Goal: Information Seeking & Learning: Learn about a topic

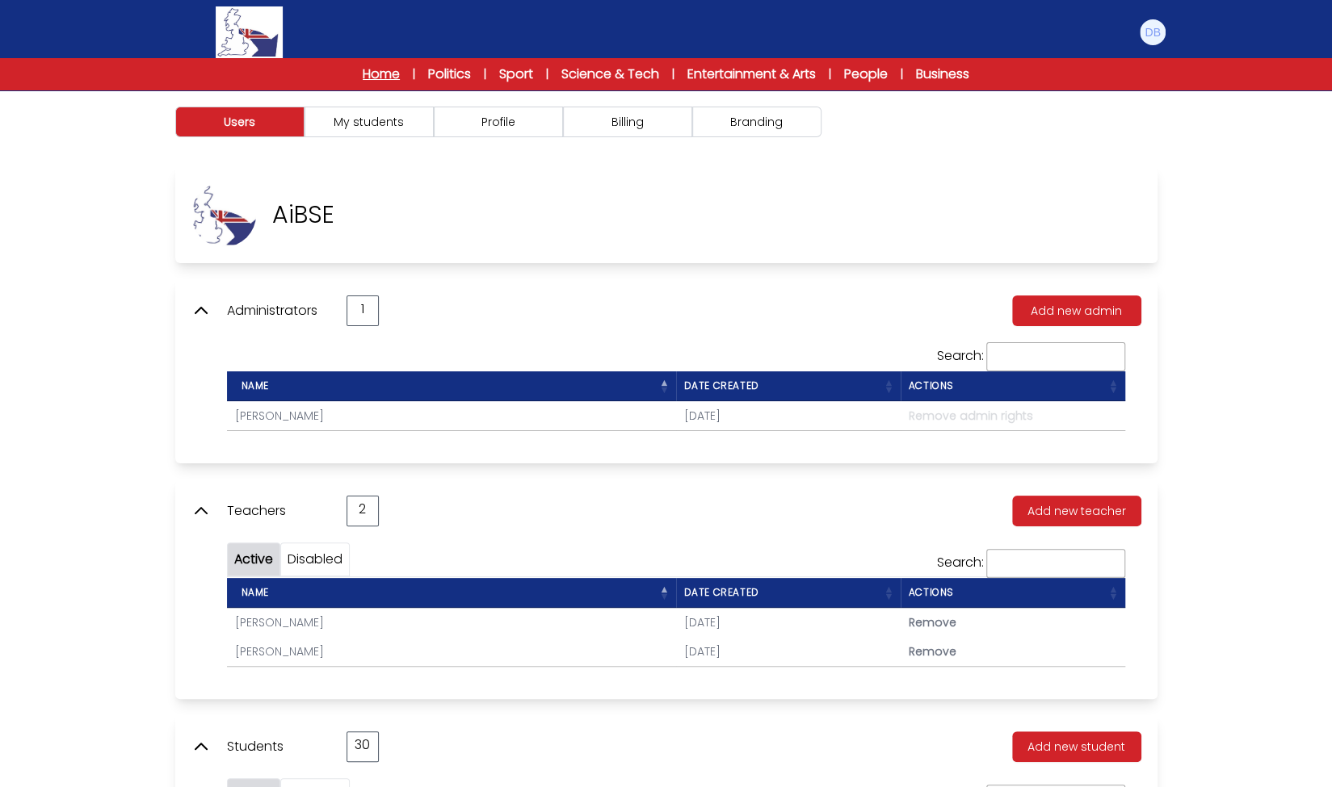
click at [395, 79] on link "Home" at bounding box center [381, 74] width 37 height 19
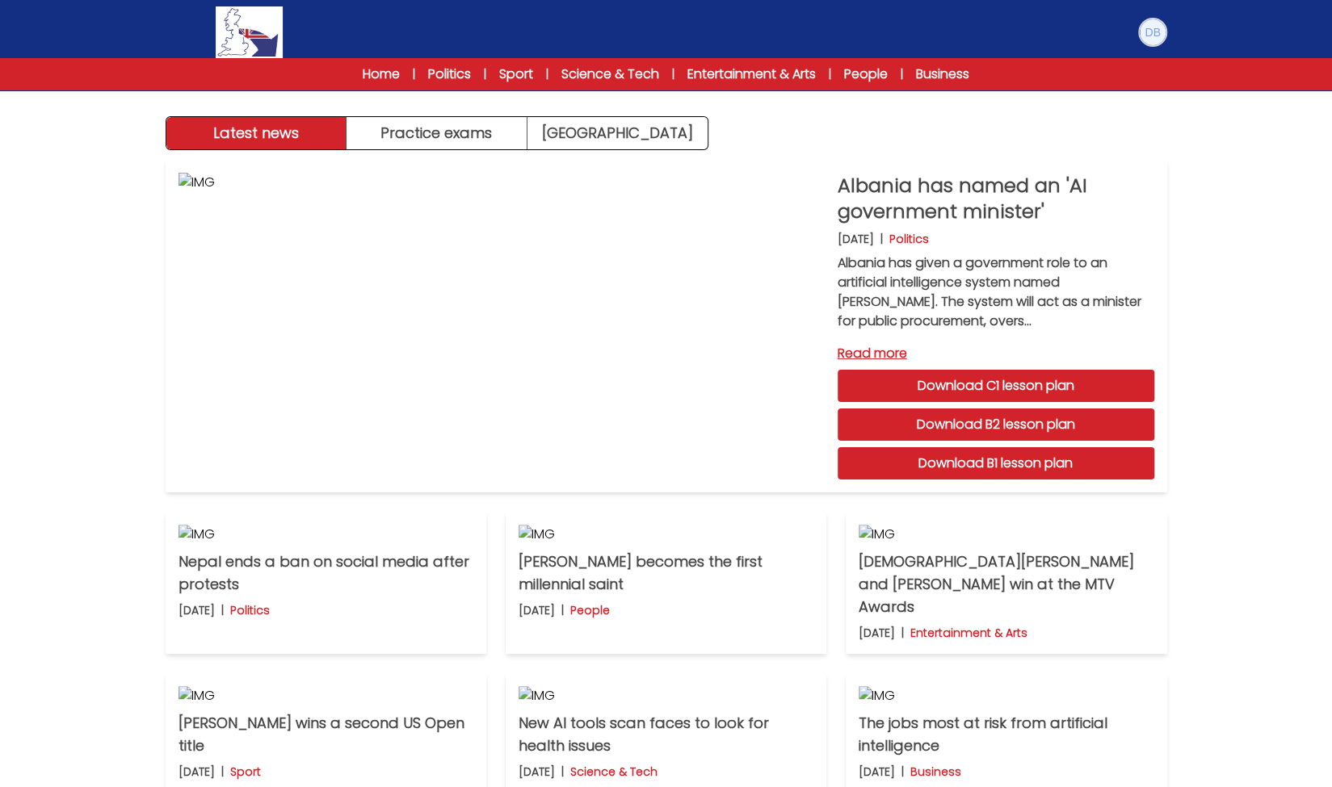
click at [1151, 37] on img at bounding box center [1152, 32] width 26 height 26
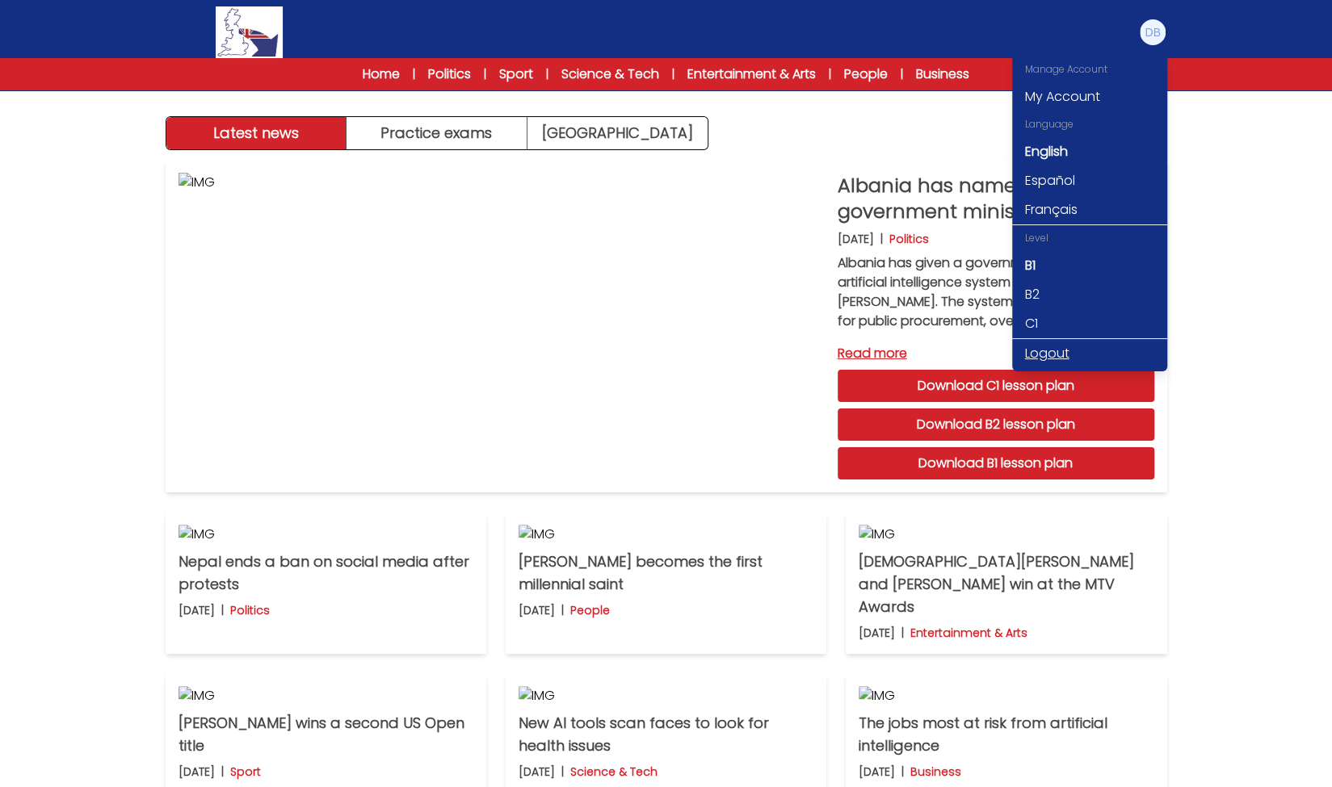
click at [1052, 354] on link "Logout" at bounding box center [1089, 353] width 155 height 29
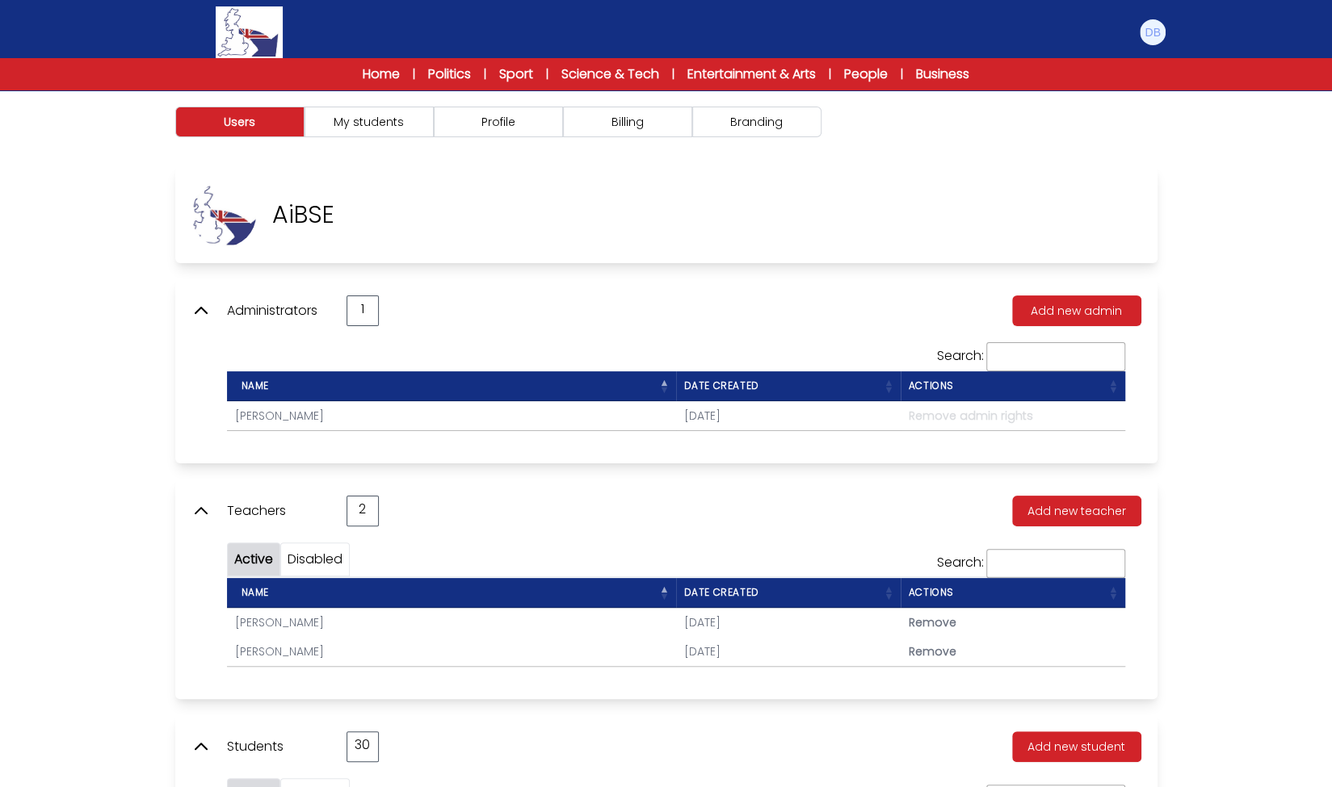
click at [204, 317] on icon at bounding box center [200, 310] width 19 height 19
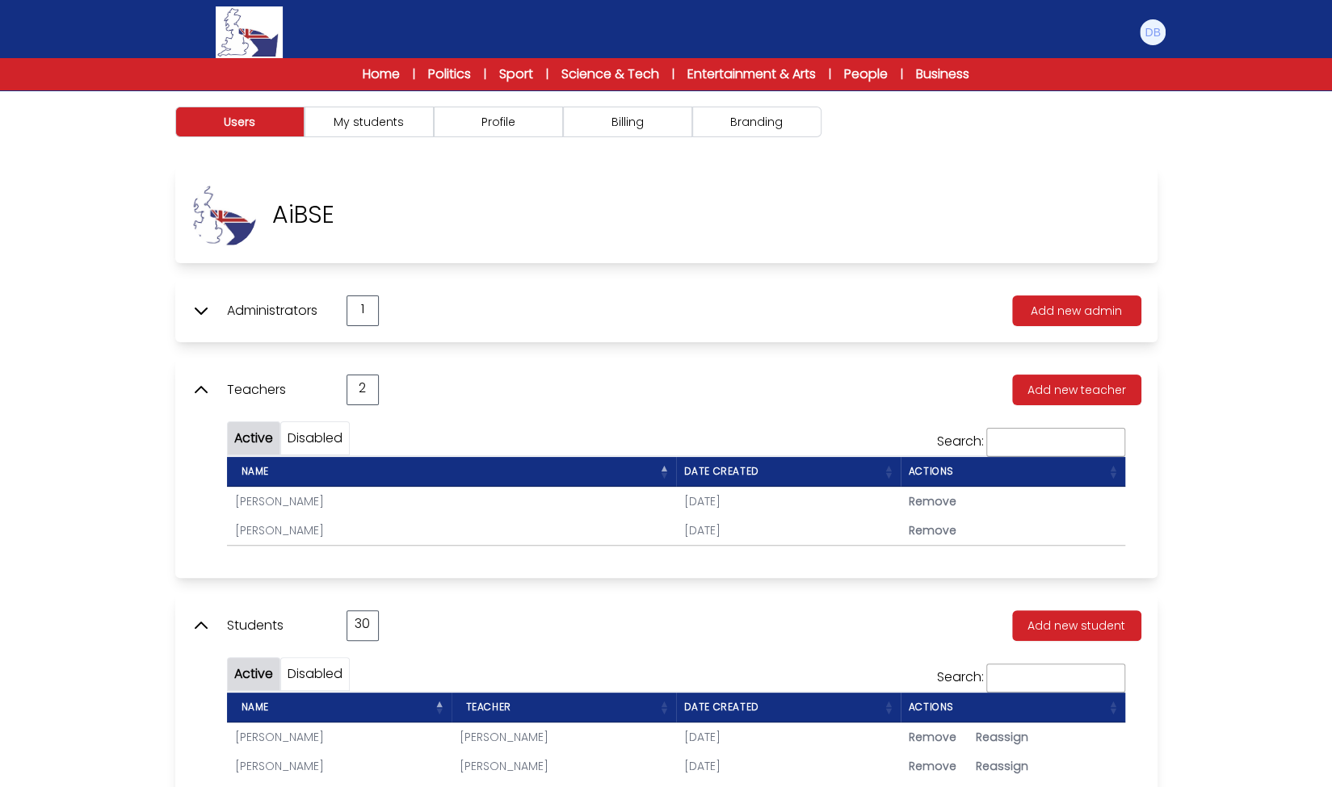
click at [200, 388] on icon at bounding box center [200, 389] width 19 height 19
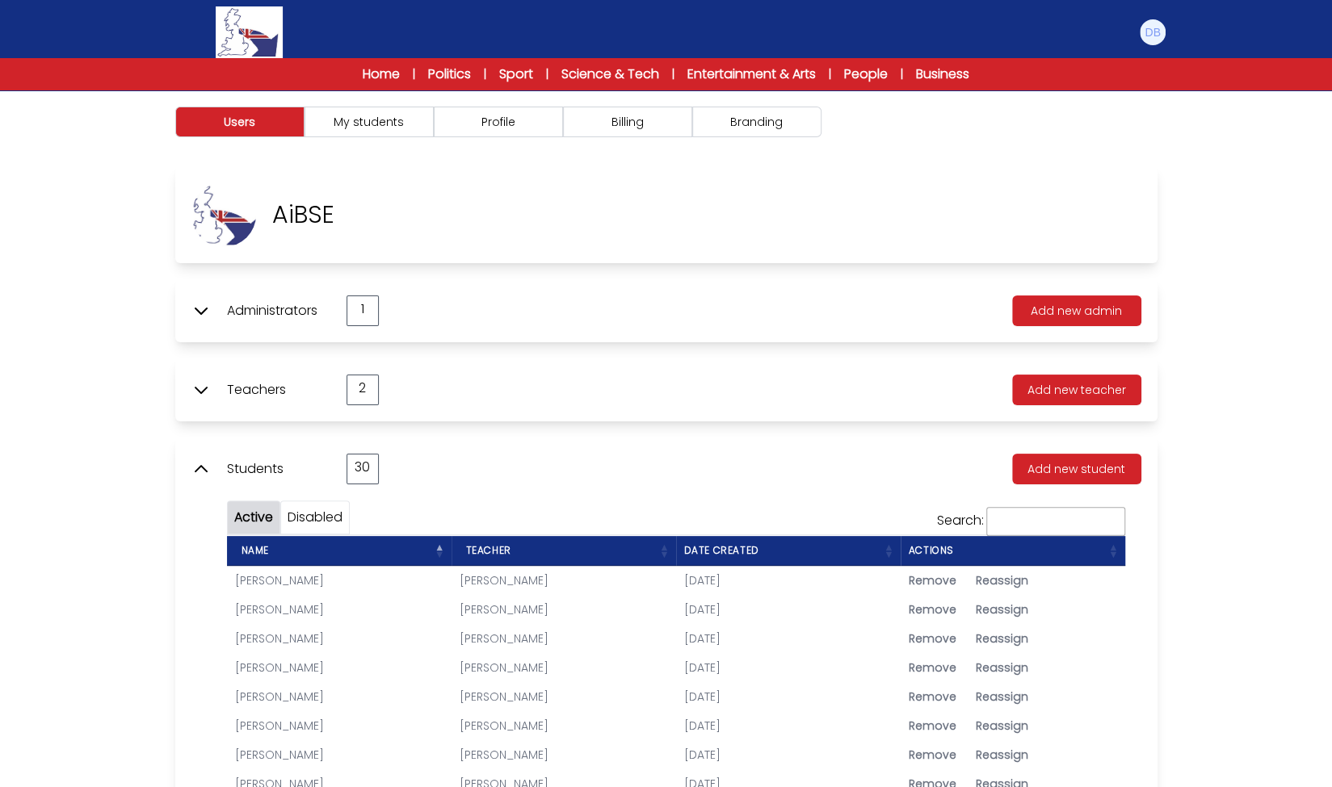
click at [201, 468] on icon at bounding box center [200, 468] width 19 height 19
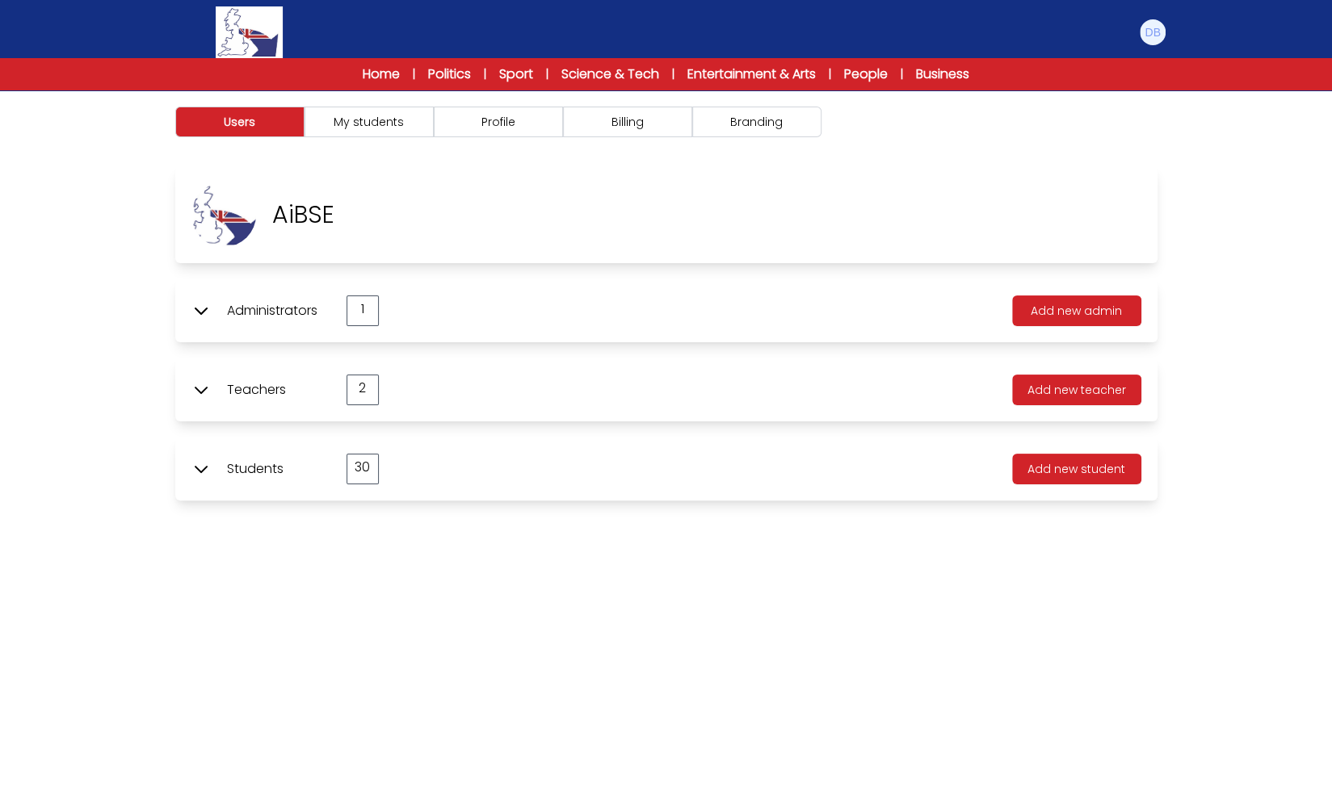
click at [205, 472] on icon at bounding box center [200, 468] width 19 height 19
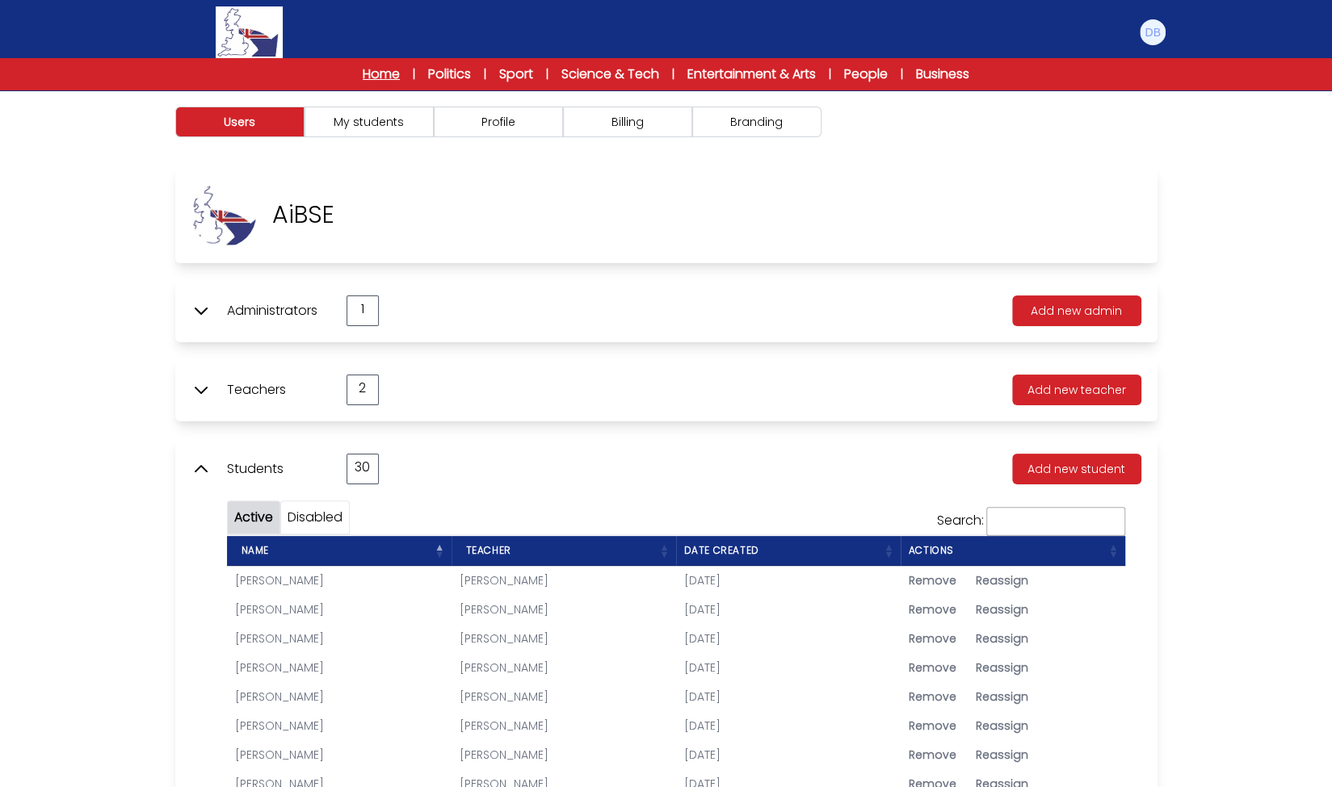
click at [367, 77] on link "Home" at bounding box center [381, 74] width 37 height 19
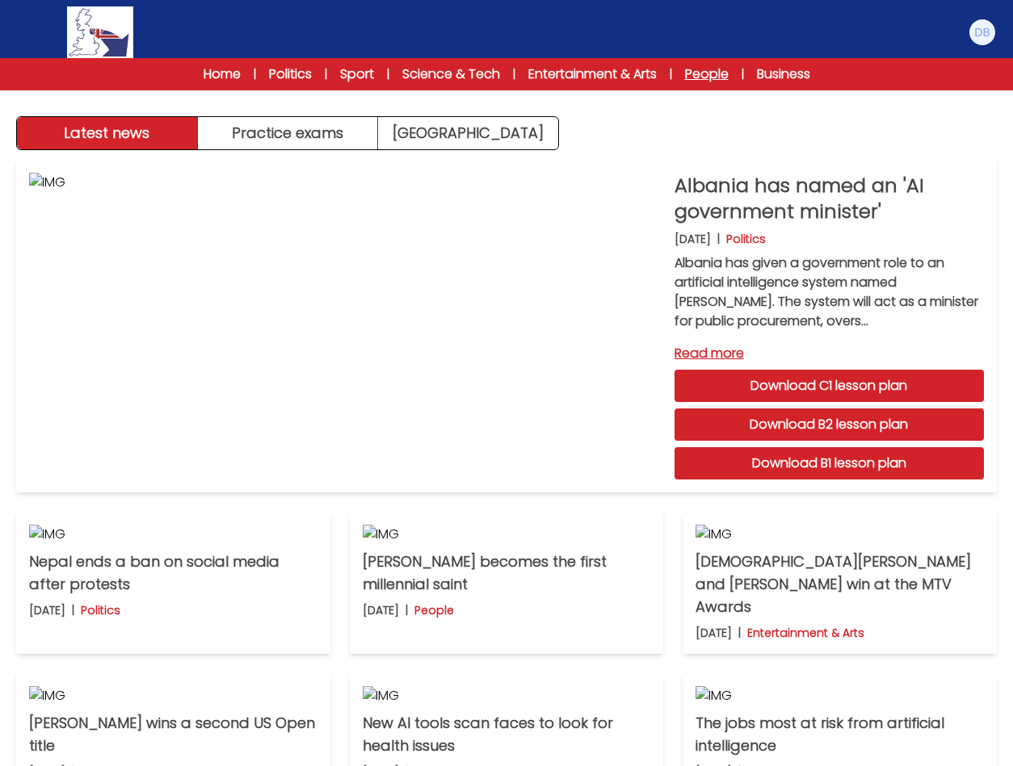
click at [719, 77] on link "People" at bounding box center [707, 74] width 44 height 19
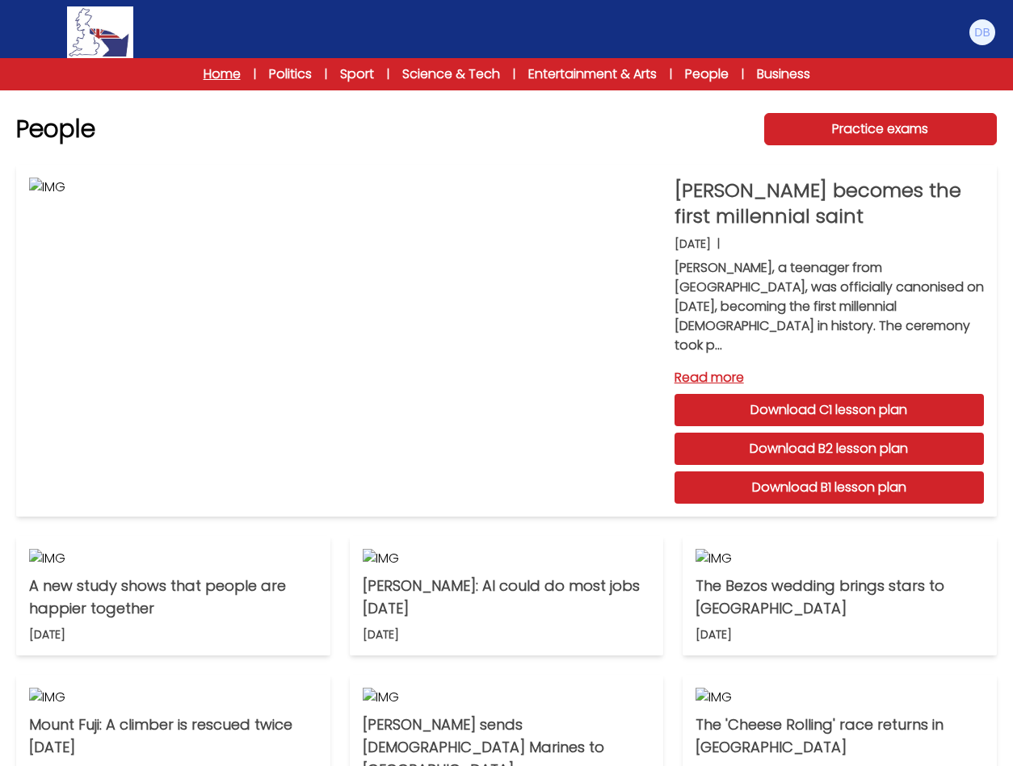
click at [225, 73] on link "Home" at bounding box center [221, 74] width 37 height 19
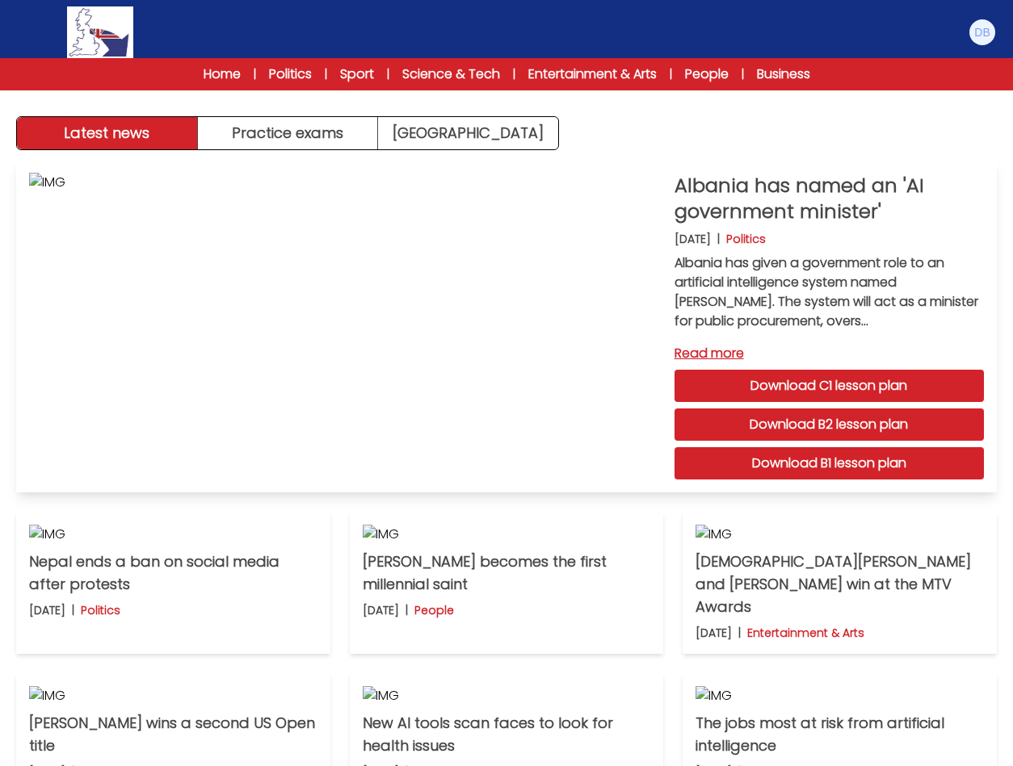
click at [743, 354] on link "Read more" at bounding box center [828, 353] width 309 height 19
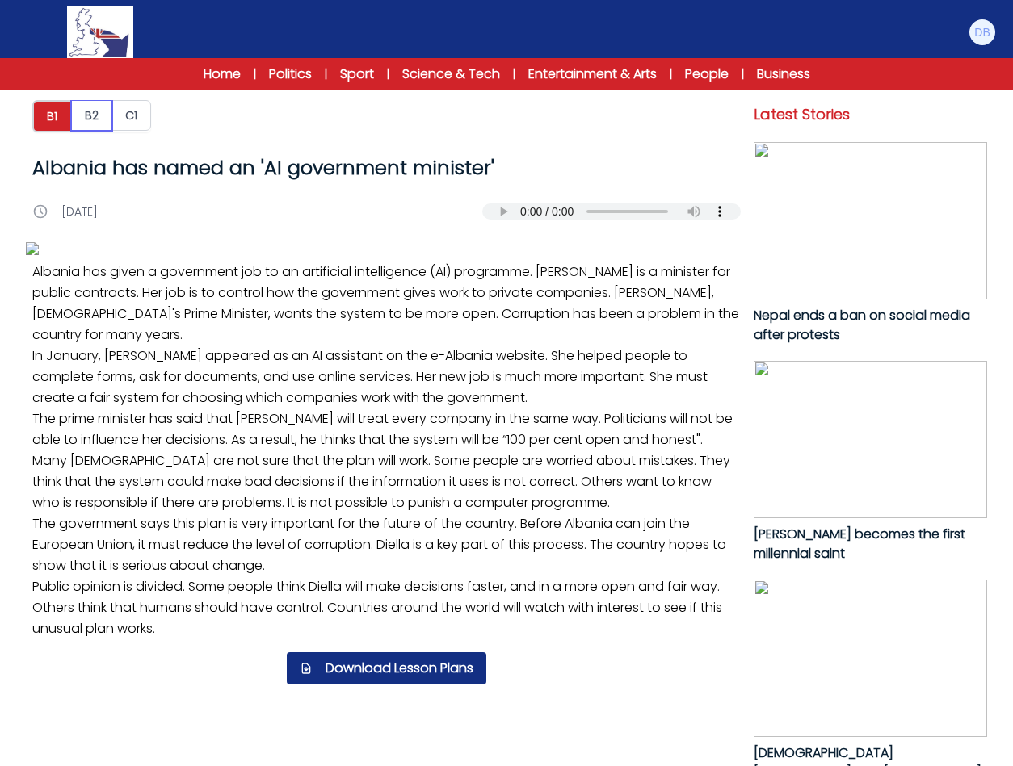
click at [108, 124] on button "B2" at bounding box center [91, 115] width 41 height 31
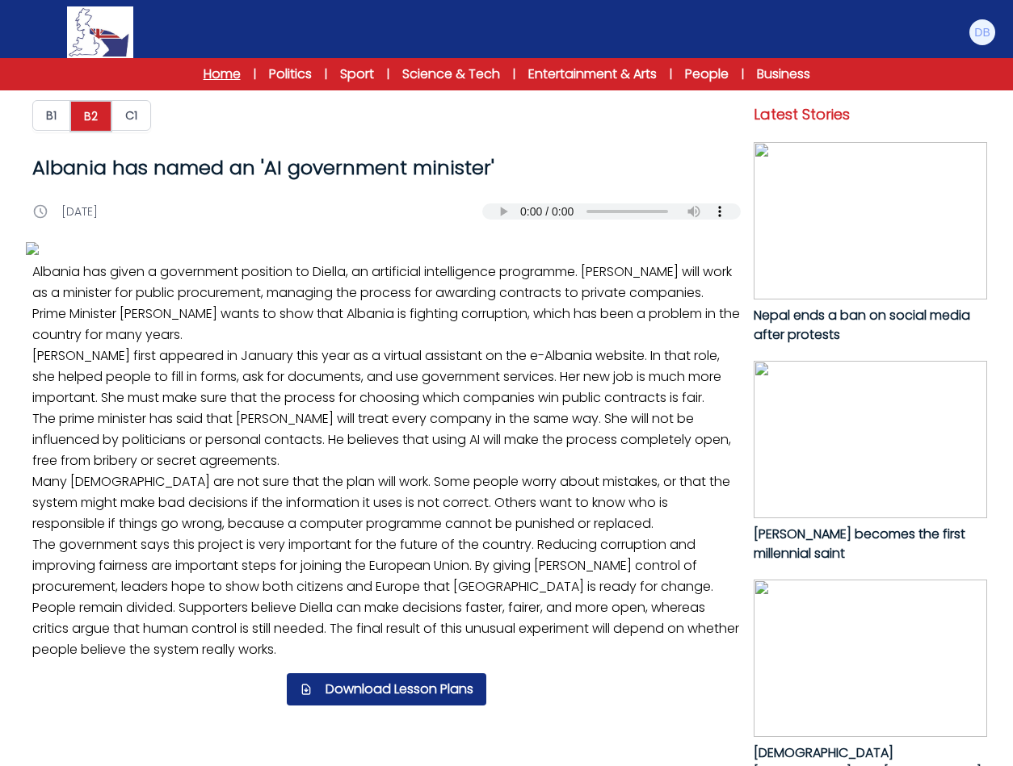
click at [229, 73] on link "Home" at bounding box center [221, 74] width 37 height 19
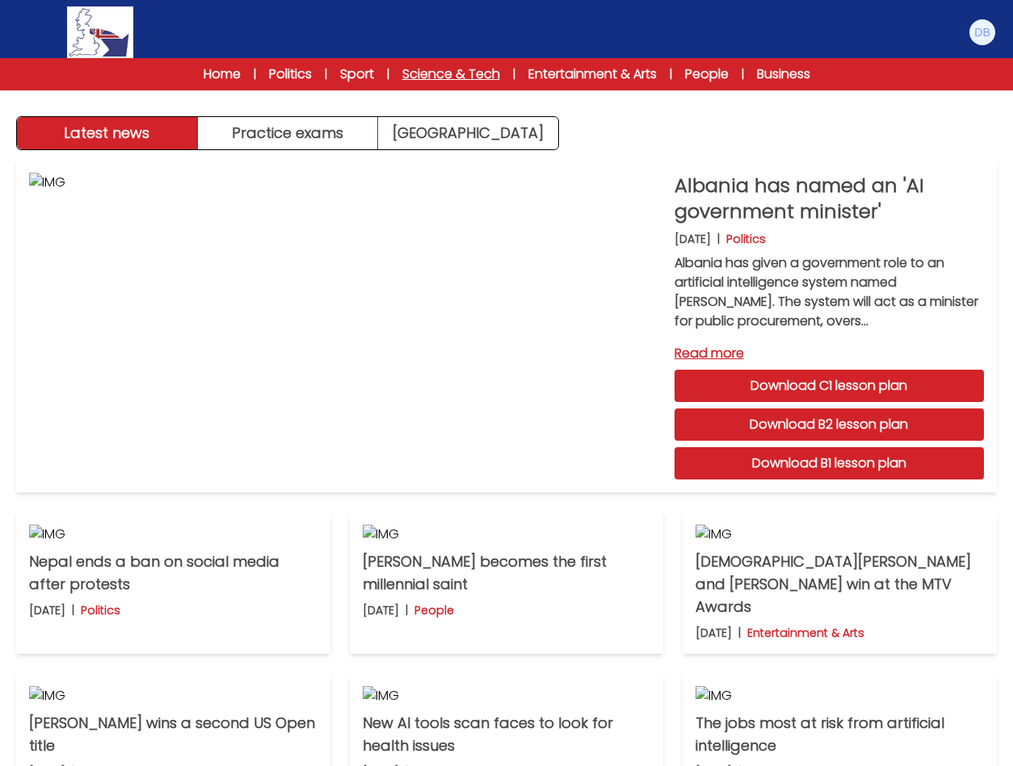
click at [455, 75] on link "Science & Tech" at bounding box center [451, 74] width 98 height 19
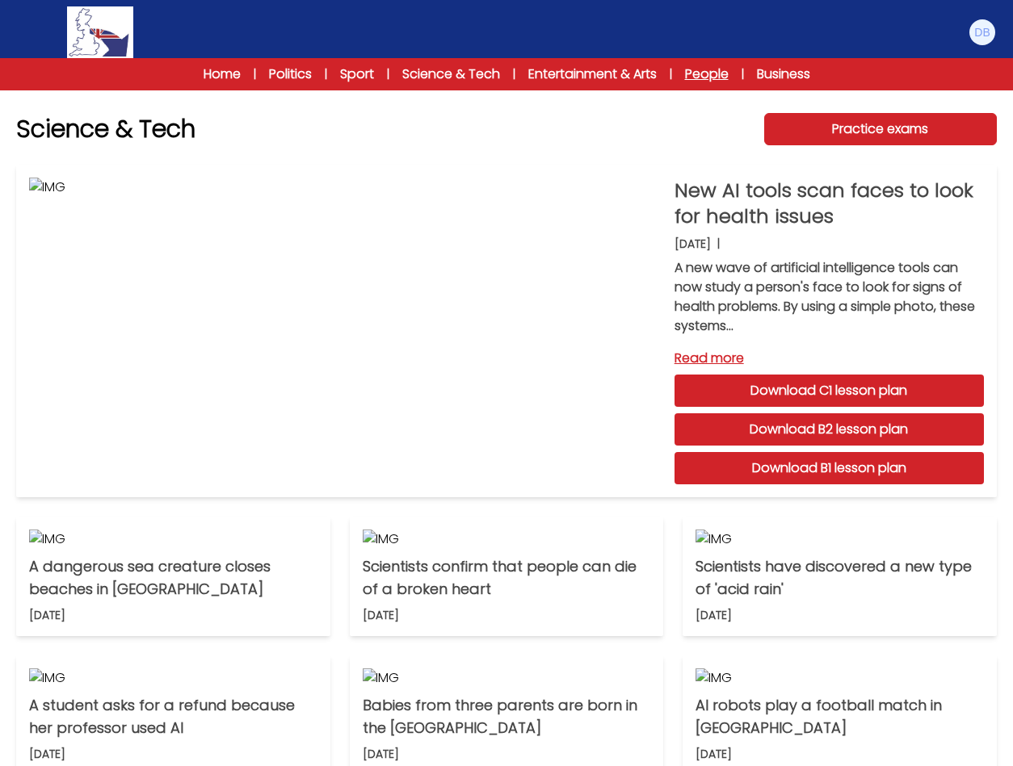
click at [719, 78] on link "People" at bounding box center [707, 74] width 44 height 19
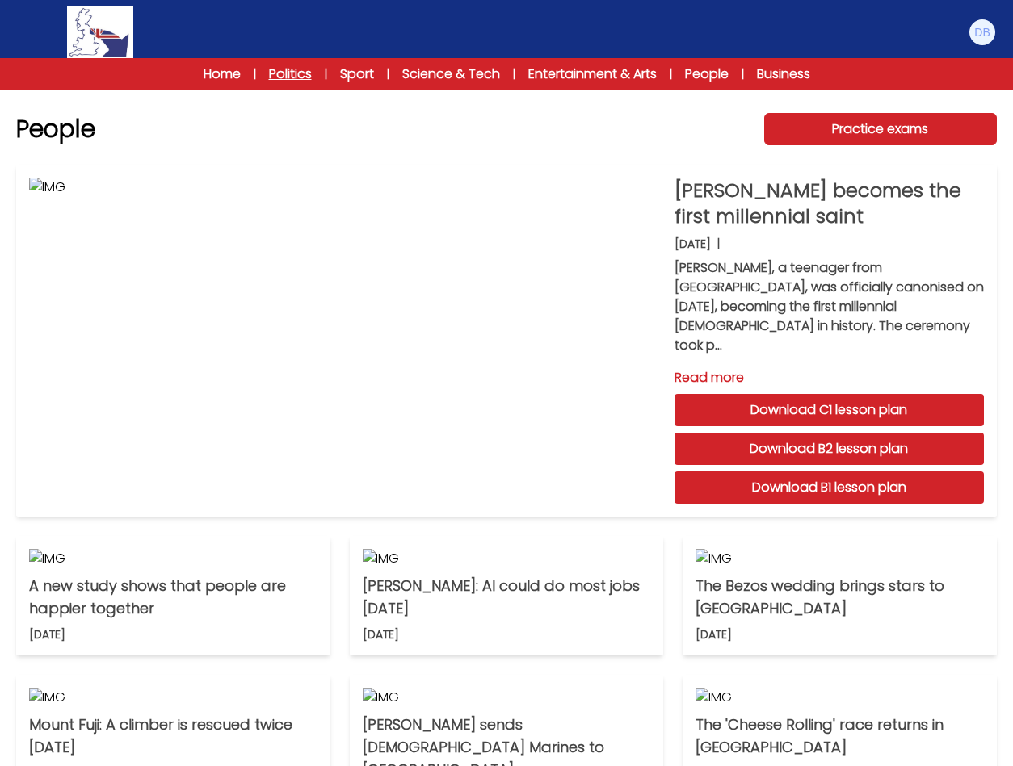
click at [287, 70] on link "Politics" at bounding box center [290, 74] width 43 height 19
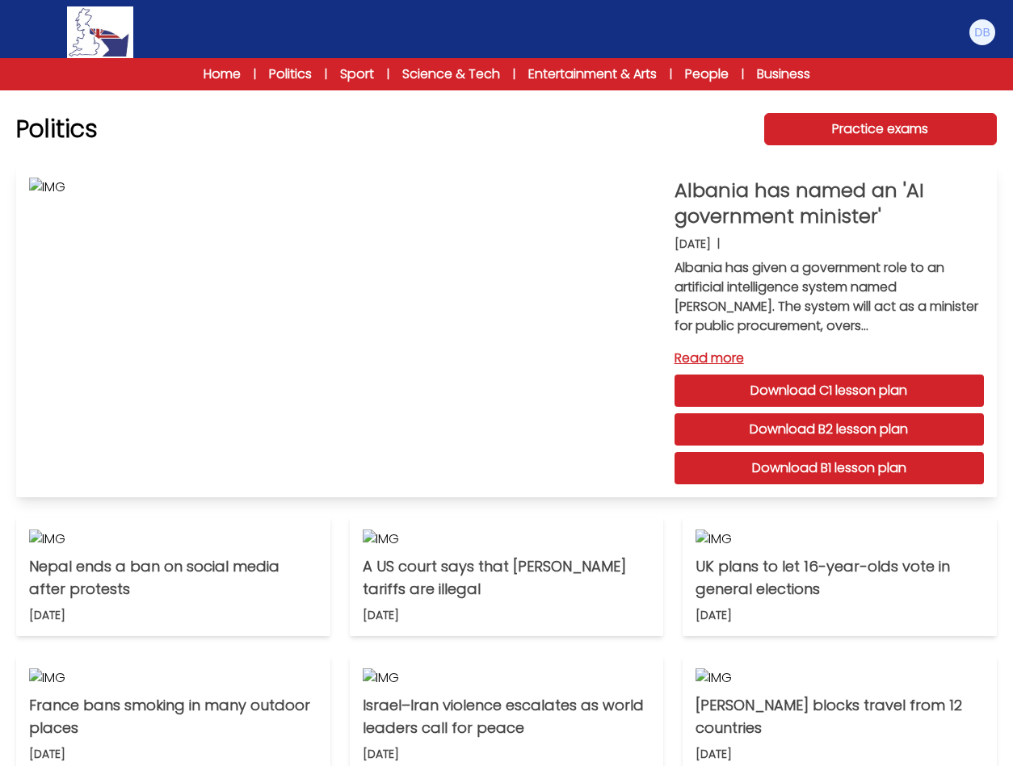
click at [698, 361] on link "Read more" at bounding box center [828, 358] width 309 height 19
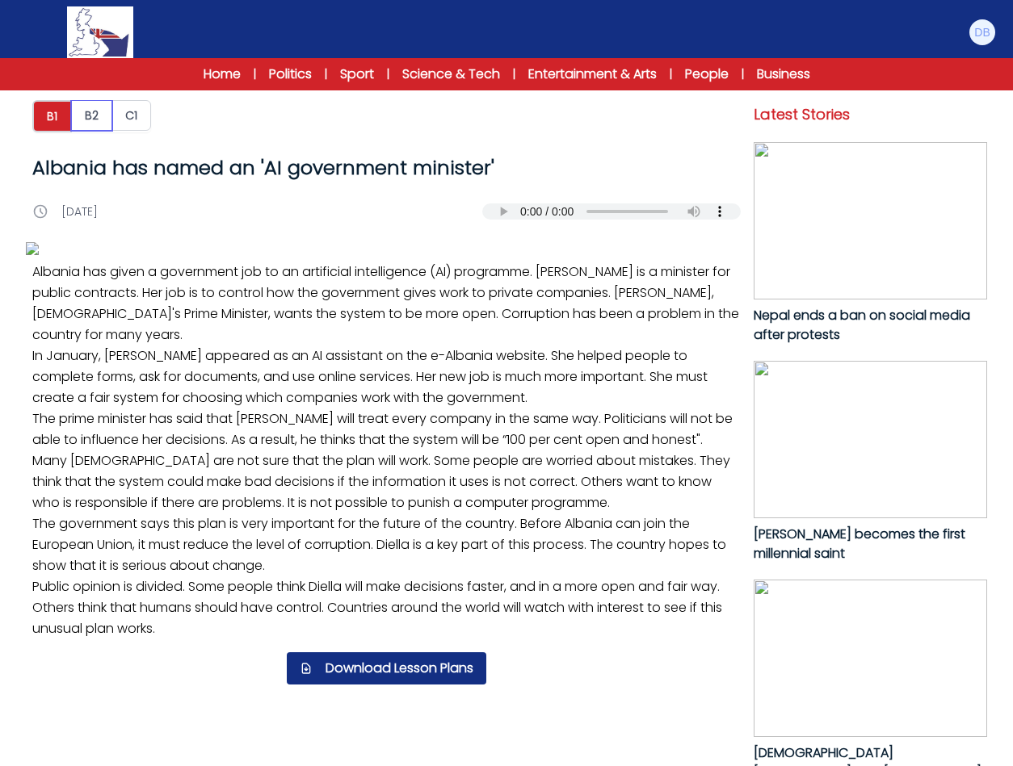
click at [86, 115] on button "B2" at bounding box center [91, 115] width 41 height 31
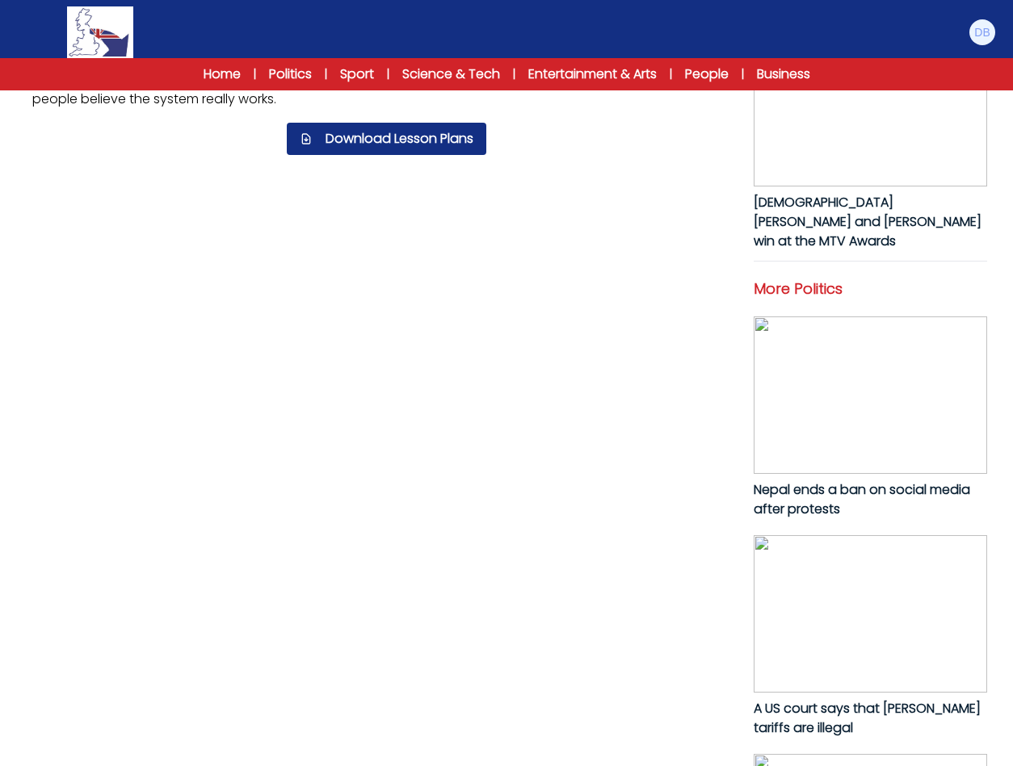
scroll to position [552, 0]
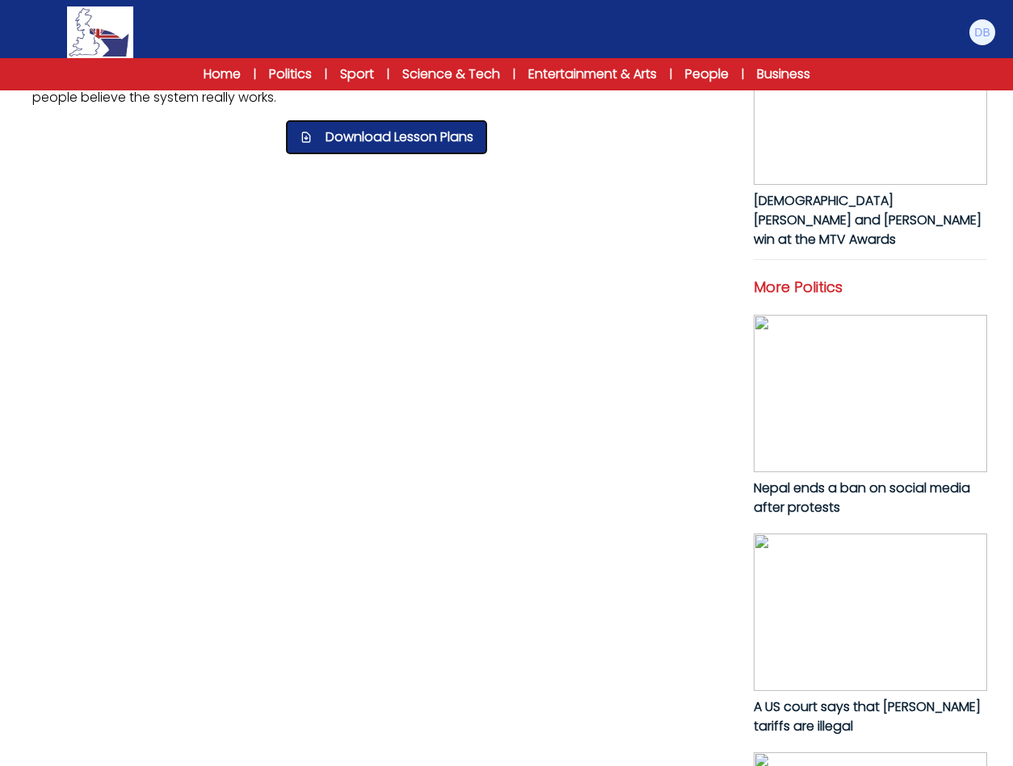
click at [390, 153] on button "Download Lesson Plans" at bounding box center [386, 137] width 199 height 32
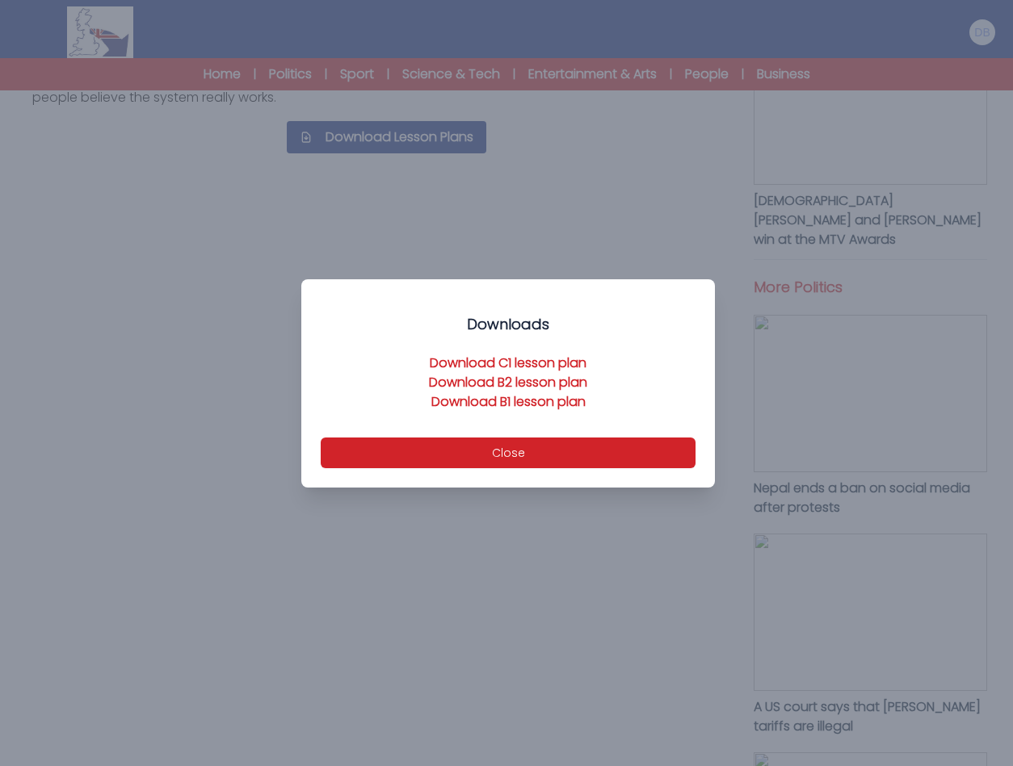
click at [577, 384] on link "Download B2 lesson plan" at bounding box center [508, 382] width 158 height 19
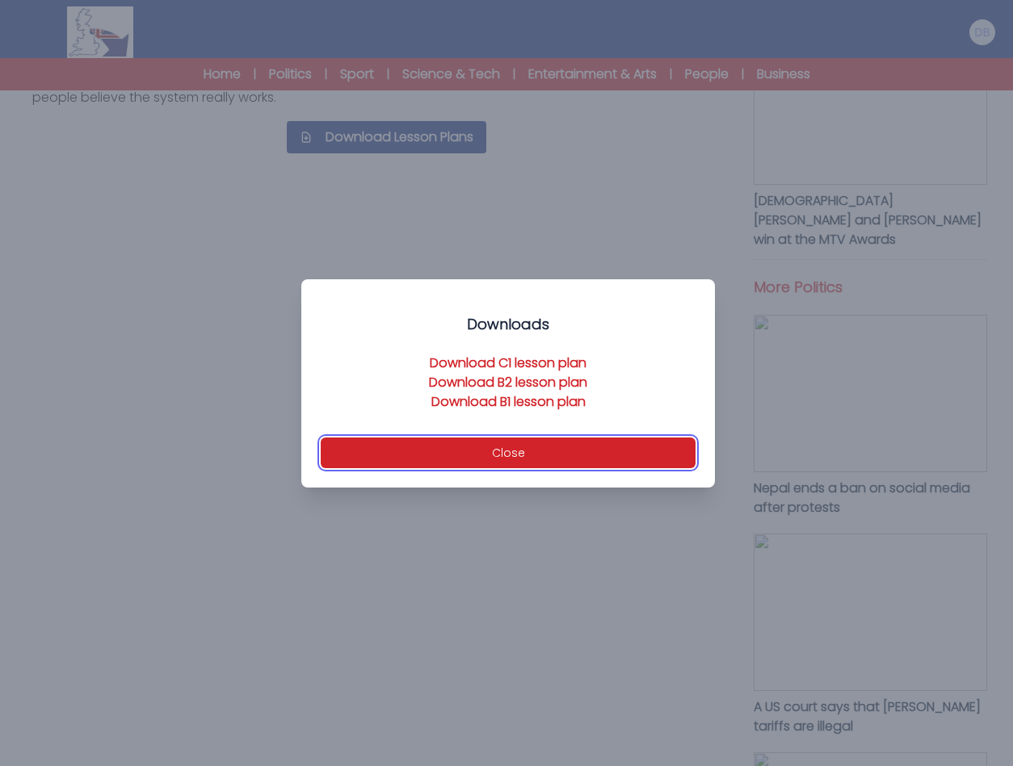
click at [558, 455] on button "Close" at bounding box center [508, 453] width 375 height 31
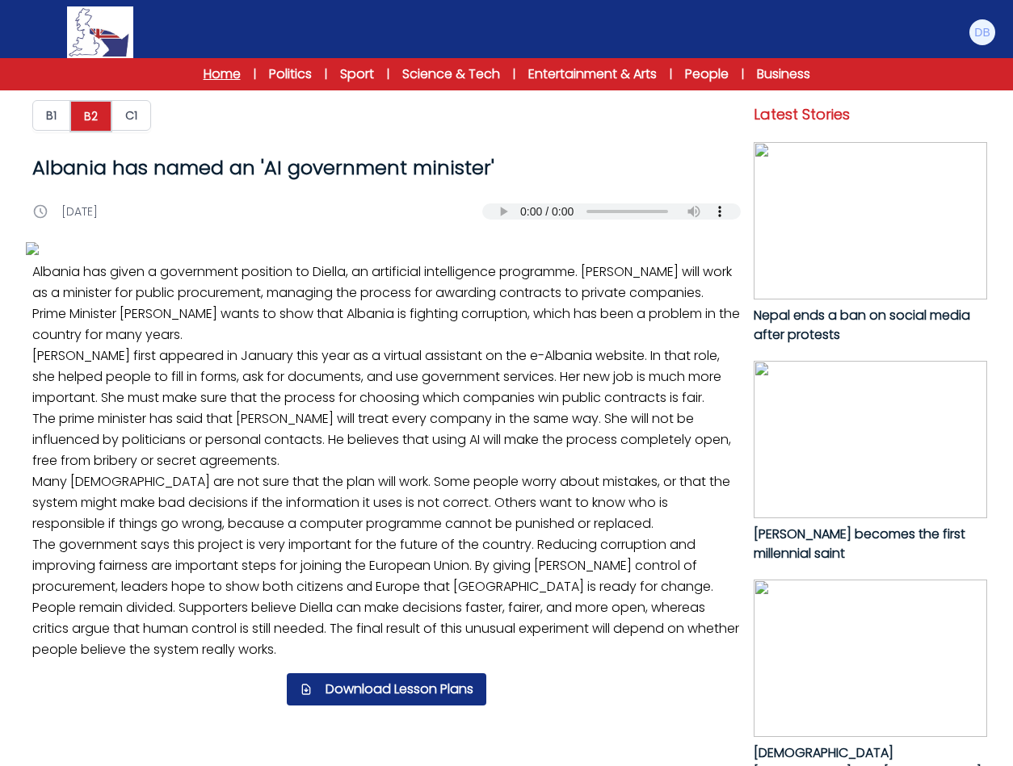
click at [221, 78] on link "Home" at bounding box center [221, 74] width 37 height 19
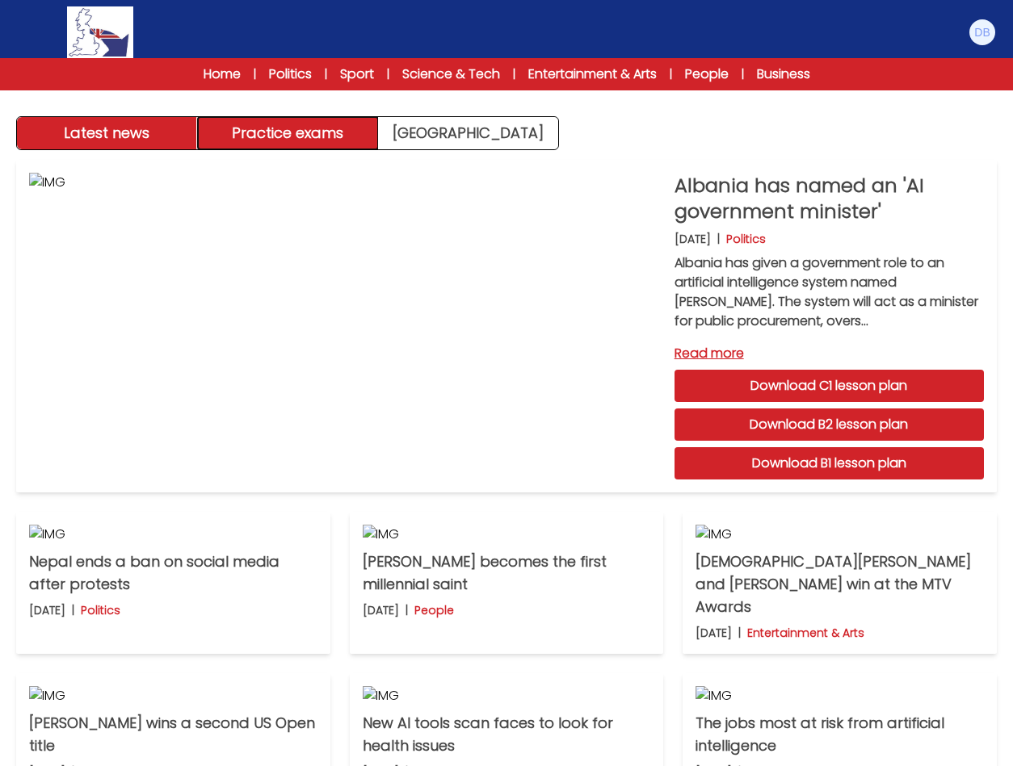
click at [359, 136] on button "Practice exams" at bounding box center [288, 133] width 181 height 32
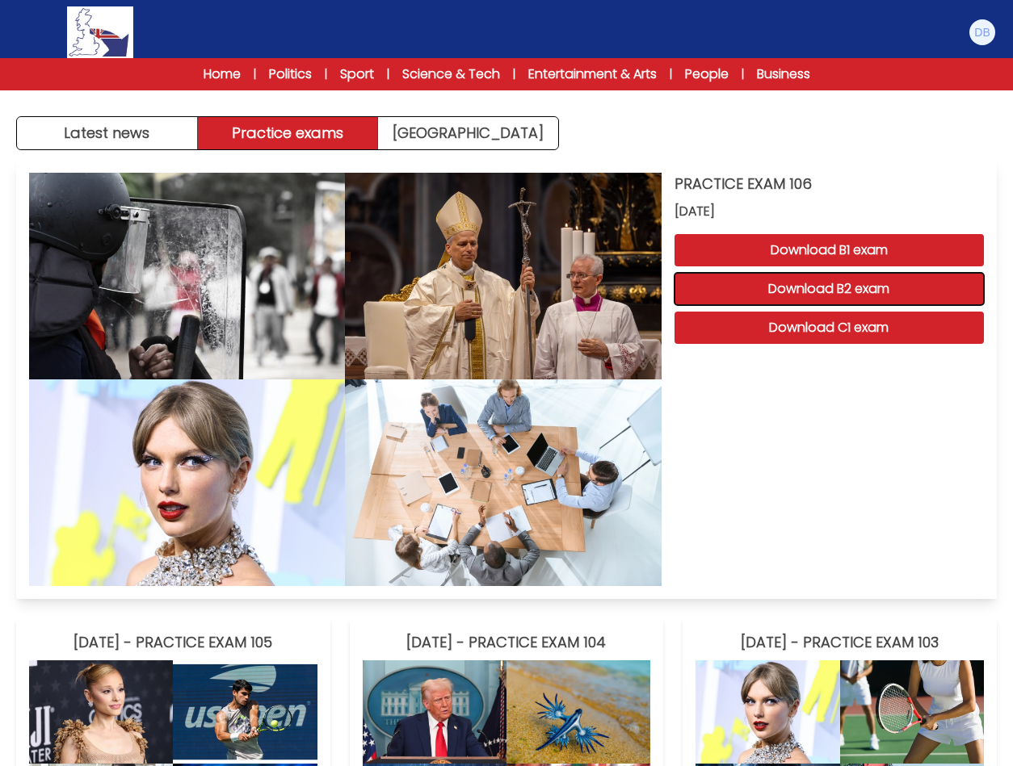
click at [939, 287] on button "Download B2 exam" at bounding box center [828, 289] width 309 height 32
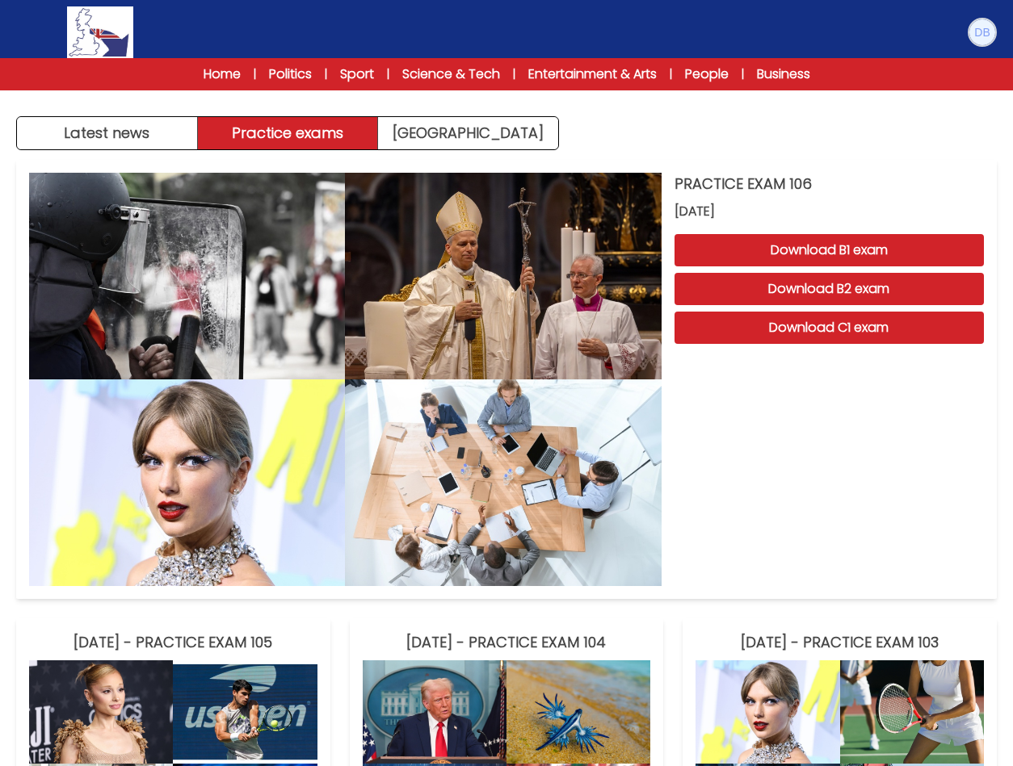
click at [979, 33] on img at bounding box center [982, 32] width 26 height 26
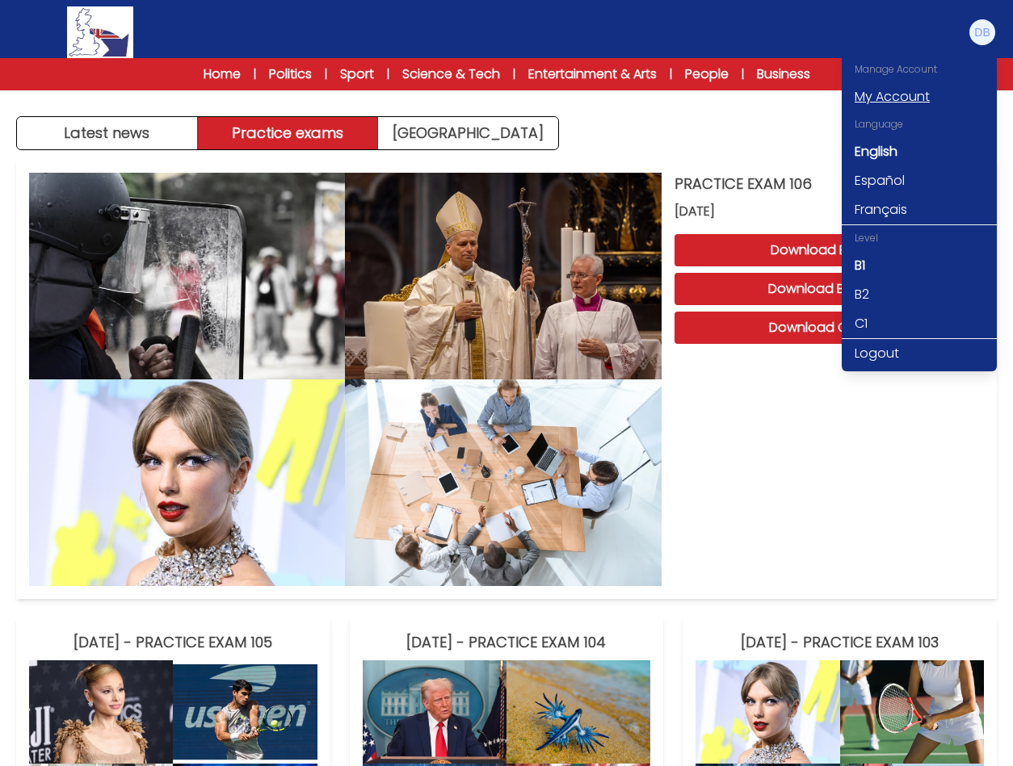
click at [911, 98] on link "My Account" at bounding box center [918, 96] width 155 height 29
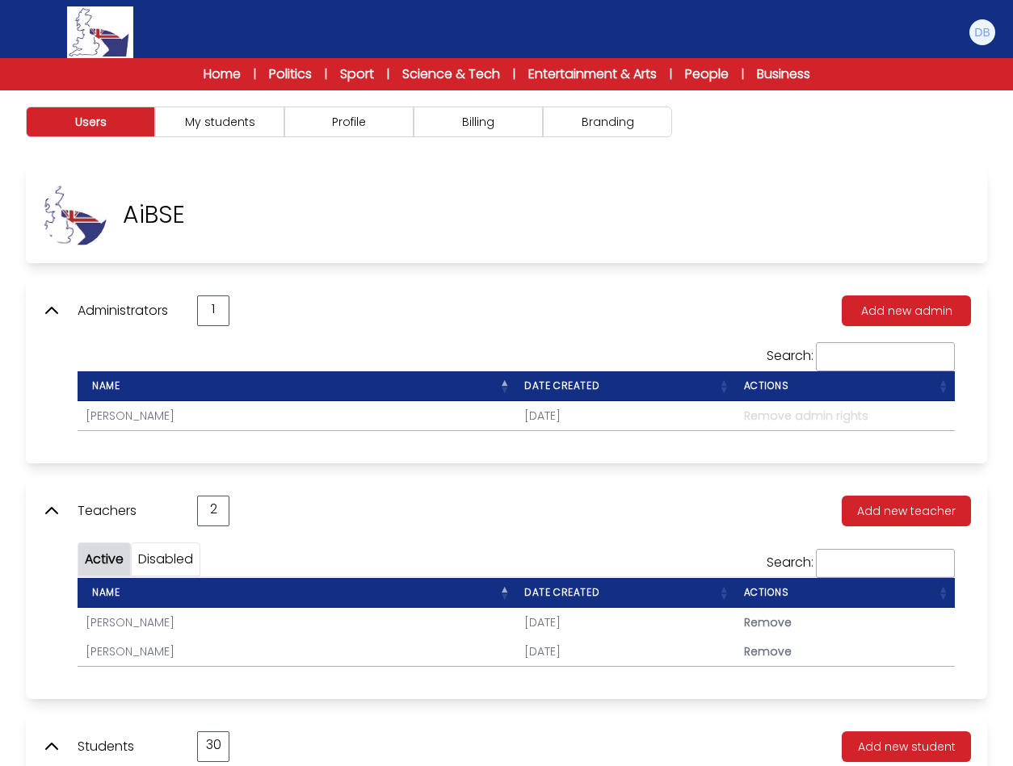
click at [47, 514] on icon at bounding box center [51, 510] width 19 height 19
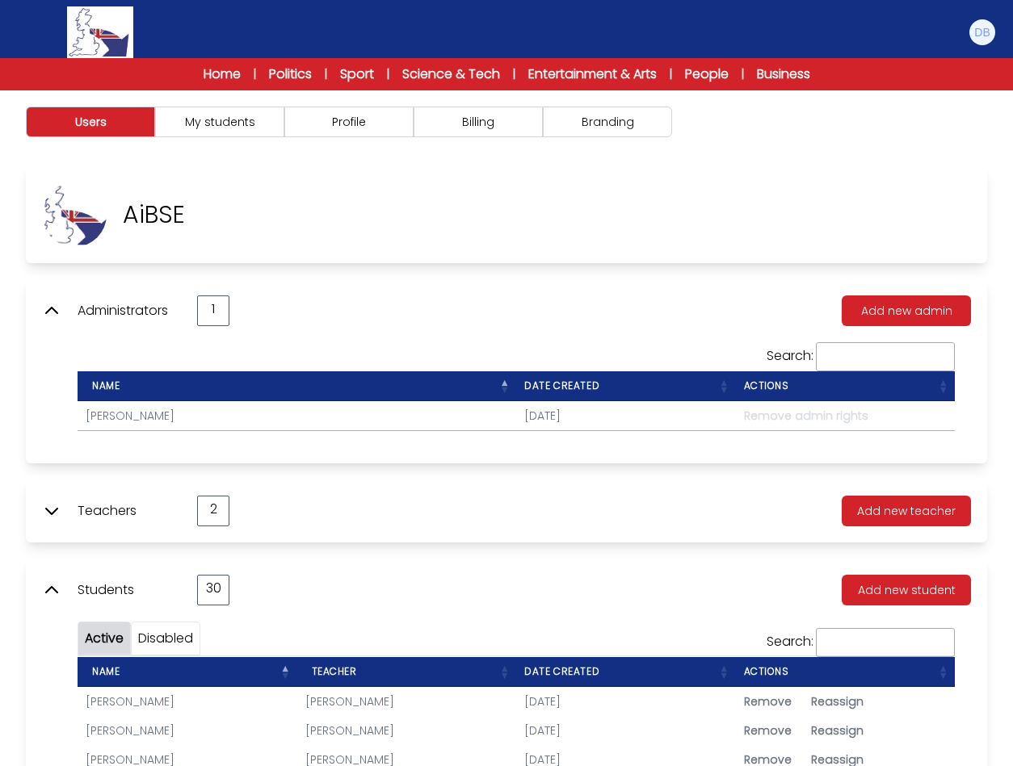
click at [45, 585] on icon at bounding box center [51, 590] width 19 height 19
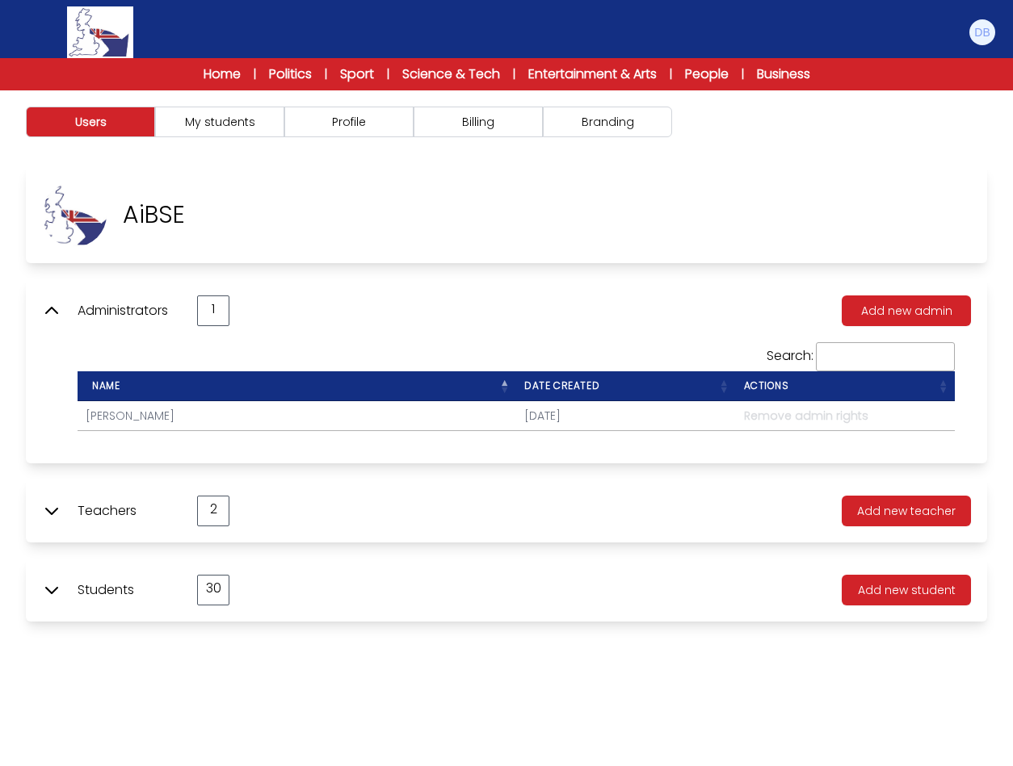
click at [58, 310] on icon at bounding box center [51, 310] width 19 height 19
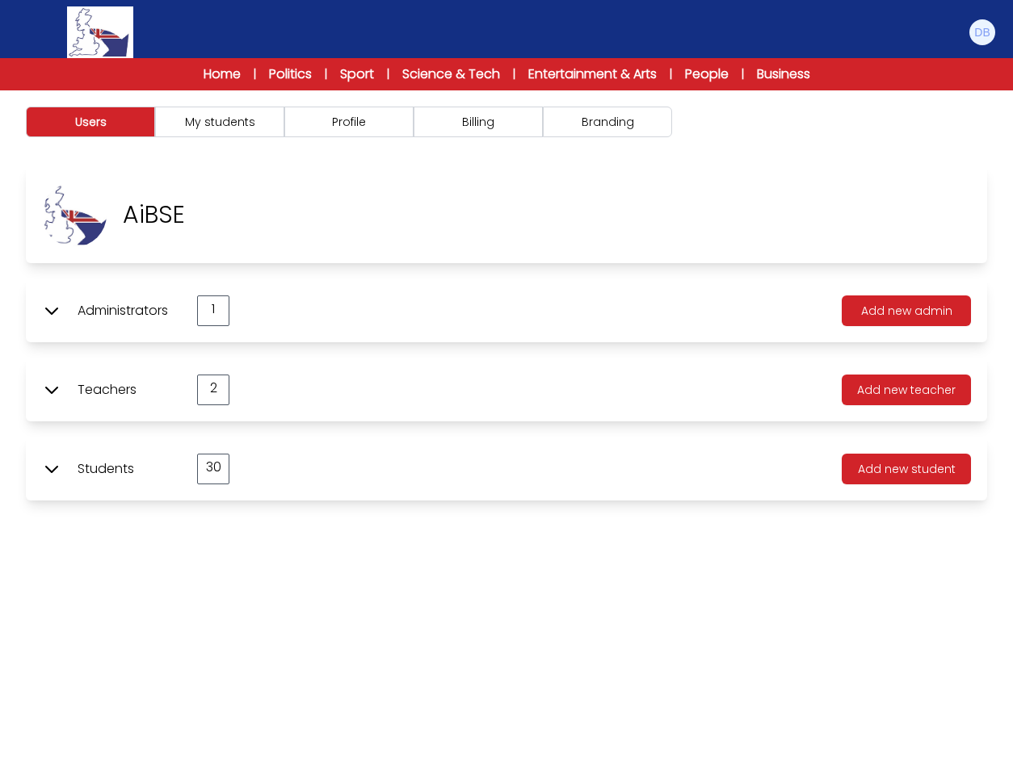
click at [52, 469] on icon at bounding box center [51, 468] width 19 height 19
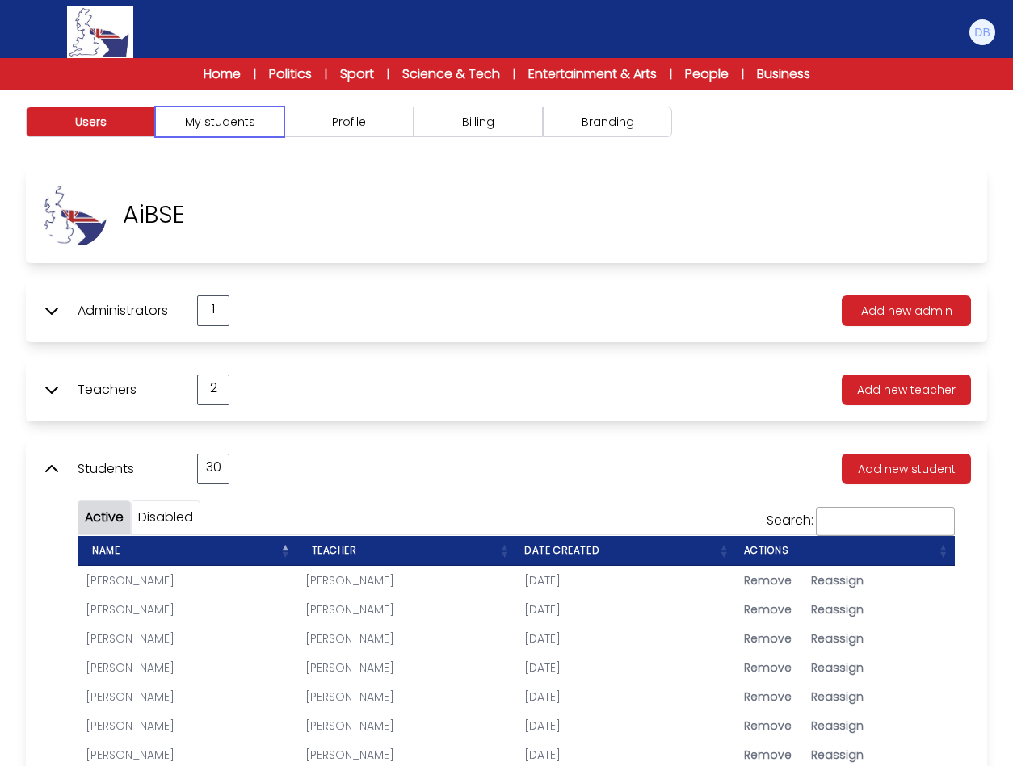
click at [268, 120] on button "My students" at bounding box center [219, 122] width 129 height 31
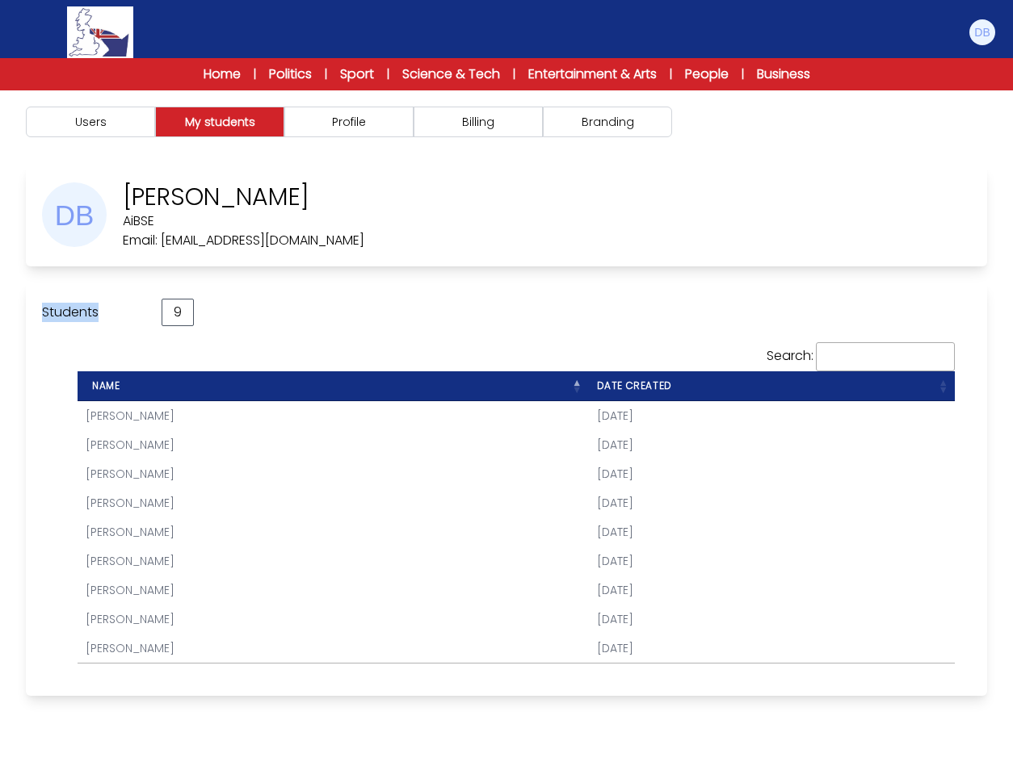
drag, startPoint x: 131, startPoint y: 308, endPoint x: 45, endPoint y: 309, distance: 85.6
click at [45, 309] on p "Students" at bounding box center [93, 312] width 103 height 19
click at [48, 350] on div "Students 9 Search: Name Date created Manuel Domínguez Marta Jiménez" at bounding box center [506, 489] width 961 height 413
click at [174, 417] on link "Manuel Domínguez" at bounding box center [130, 416] width 89 height 16
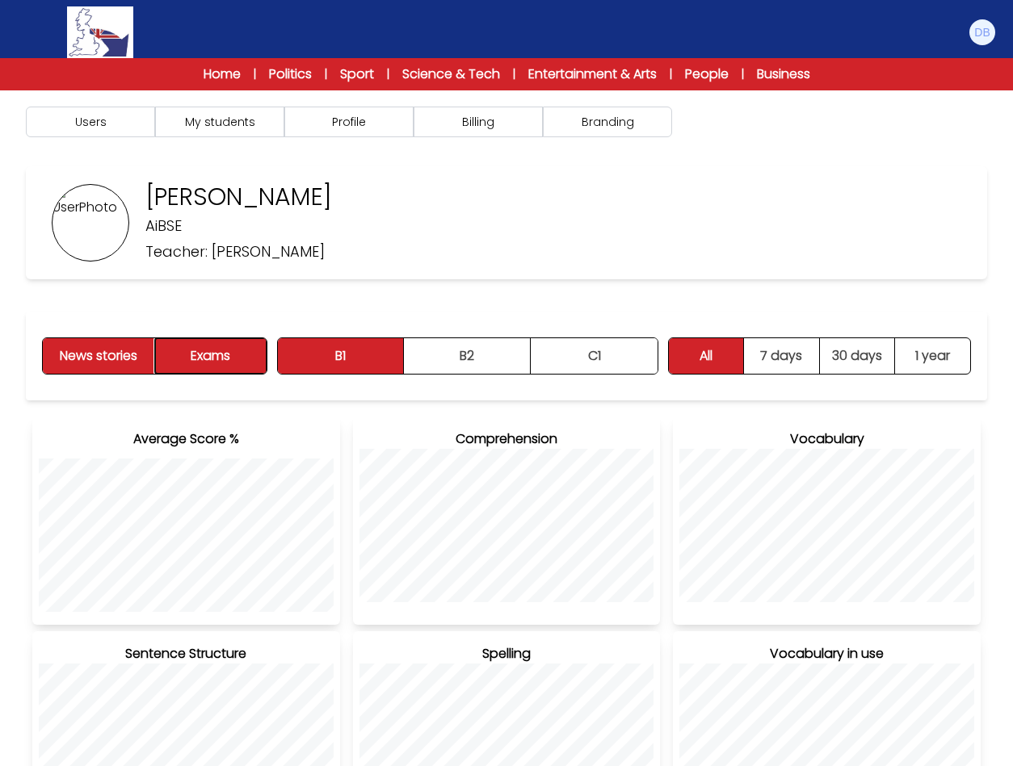
click at [253, 351] on button "Exams" at bounding box center [210, 356] width 111 height 36
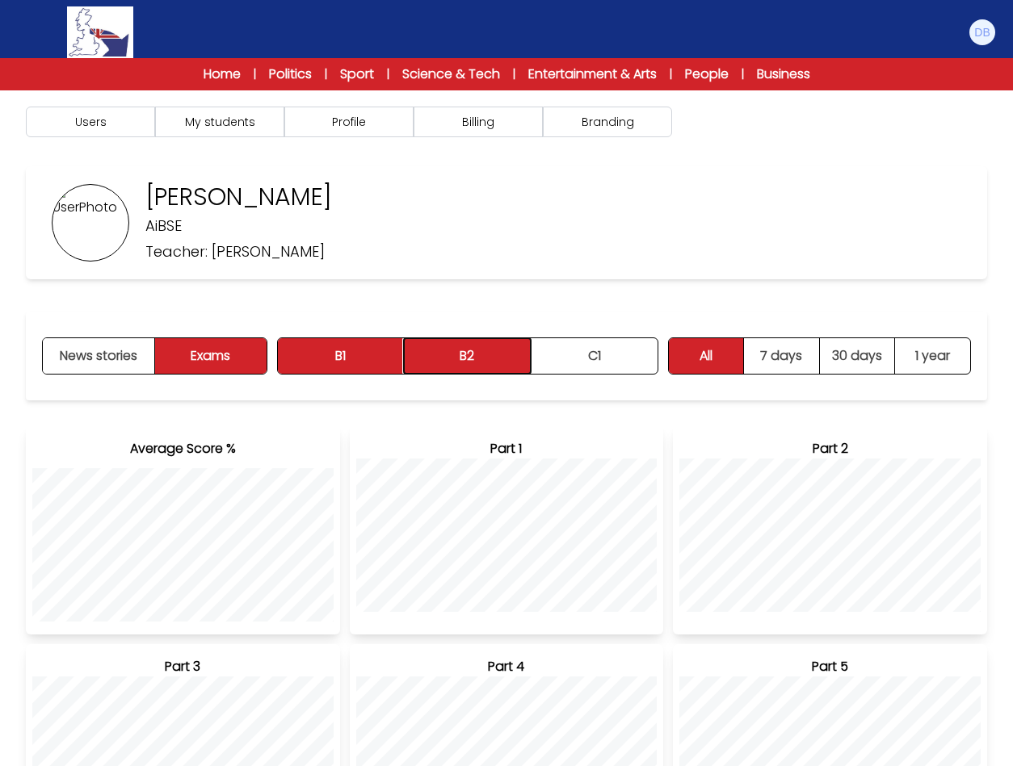
click at [478, 340] on button "B2" at bounding box center [467, 356] width 127 height 36
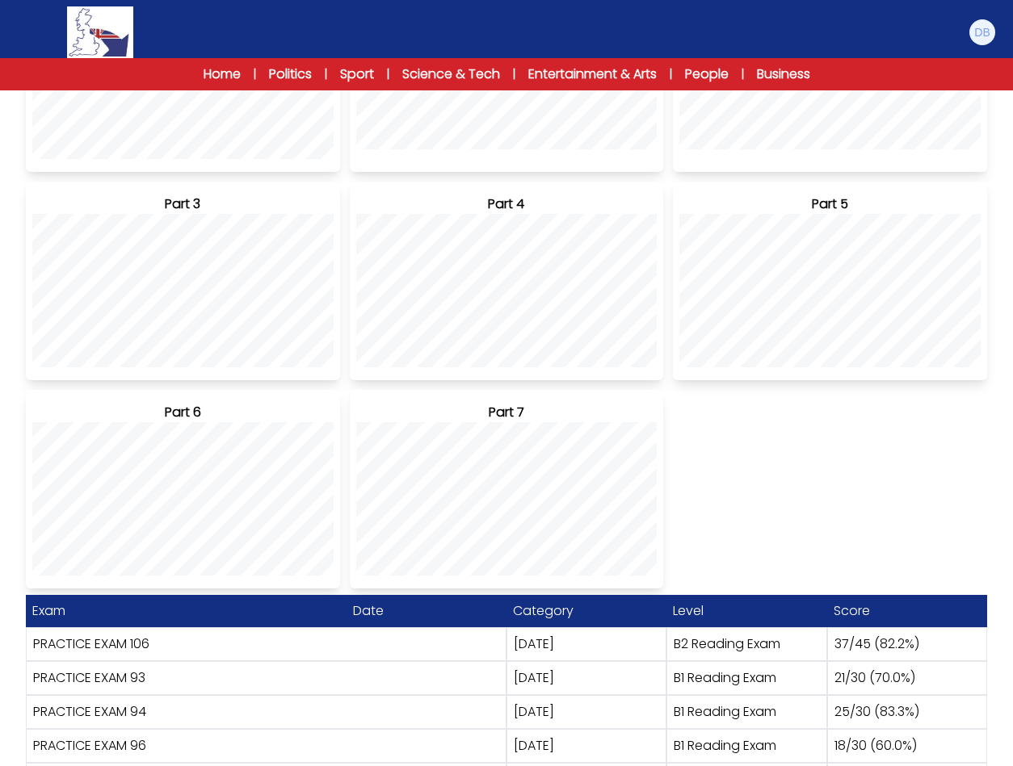
scroll to position [512, 0]
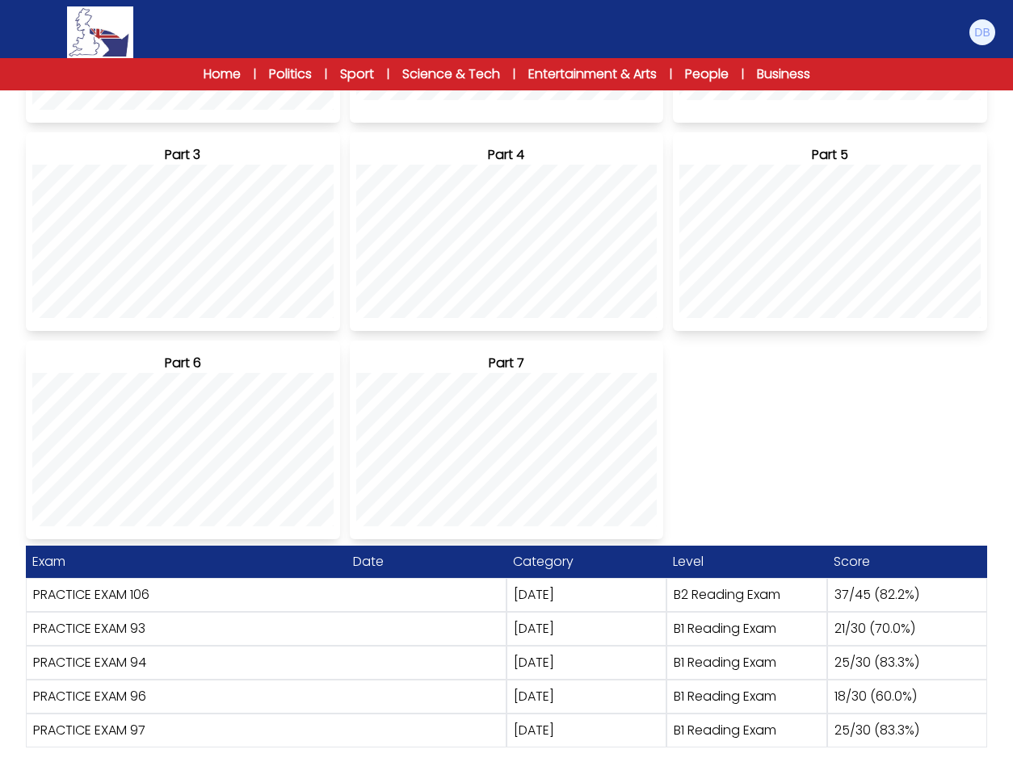
click at [94, 589] on link "PRACTICE EXAM 106" at bounding box center [91, 594] width 116 height 19
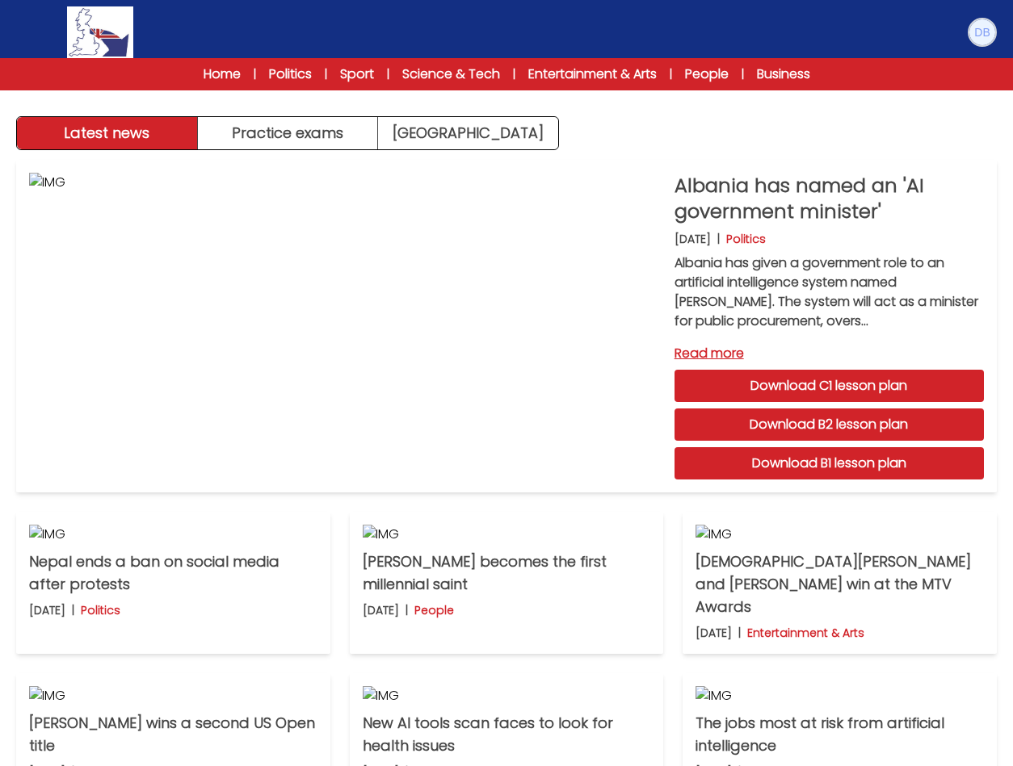
click at [989, 36] on img at bounding box center [982, 32] width 26 height 26
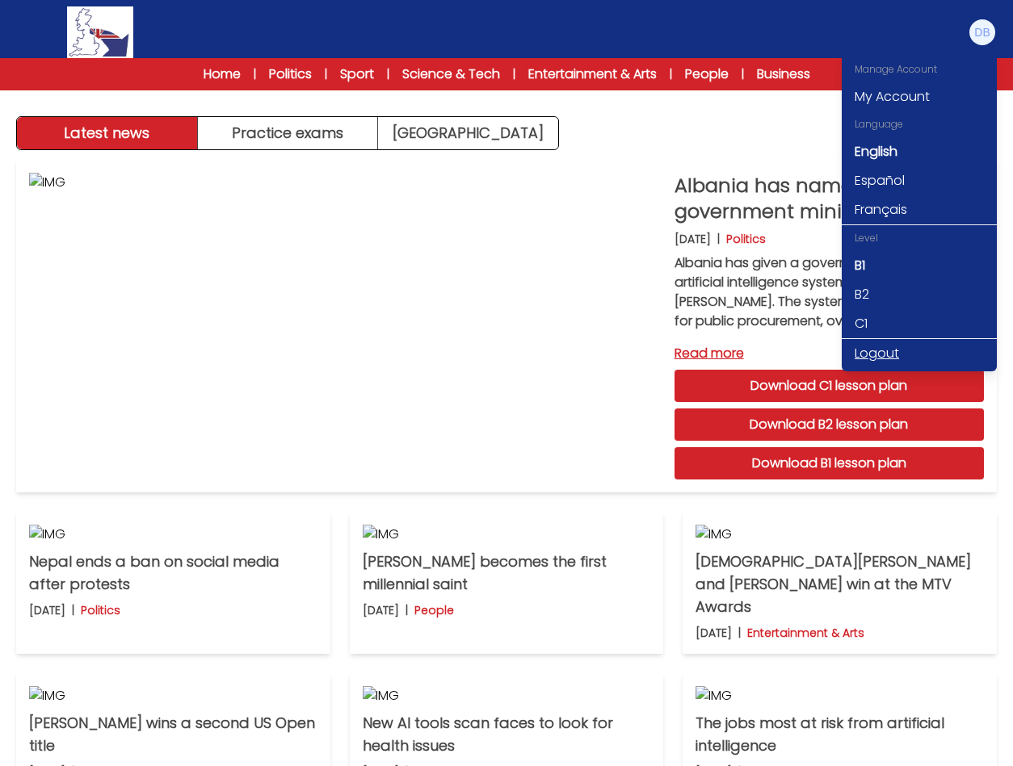
click at [883, 351] on link "Logout" at bounding box center [918, 353] width 155 height 29
